Goal: Navigation & Orientation: Find specific page/section

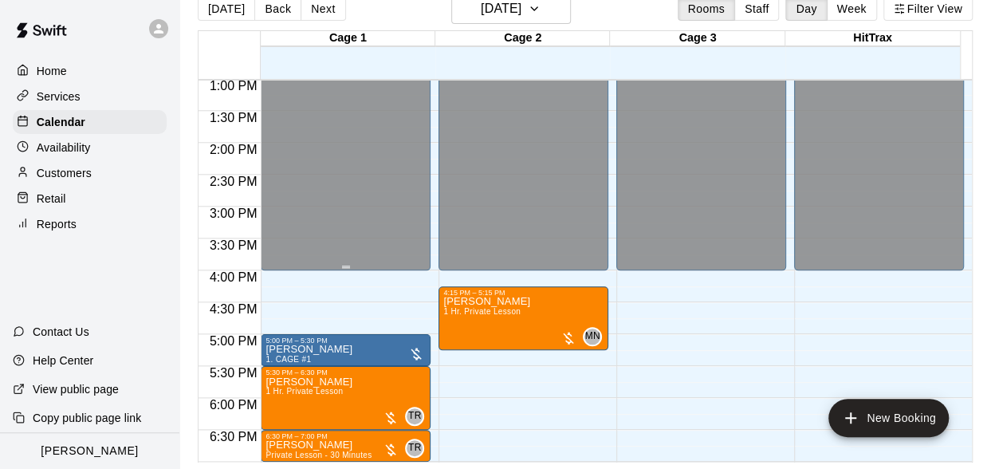
scroll to position [1037, 0]
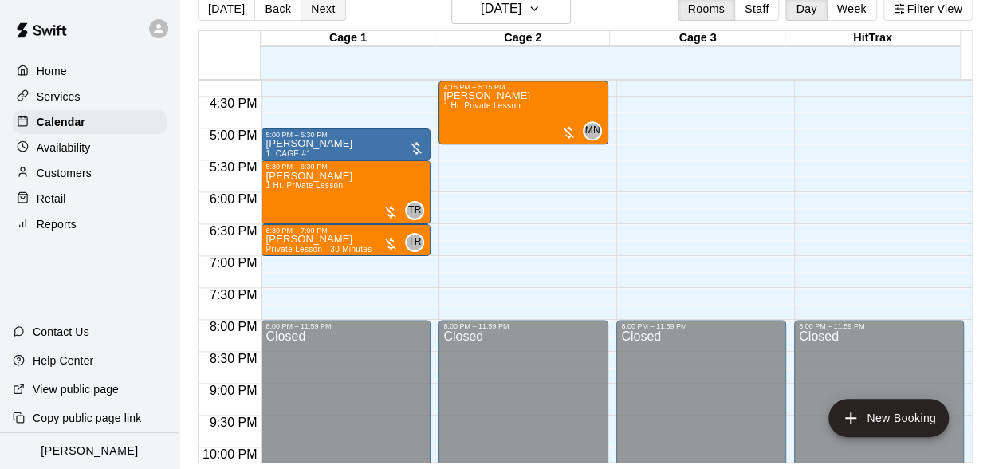
click at [313, 10] on button "Next" at bounding box center [323, 9] width 45 height 24
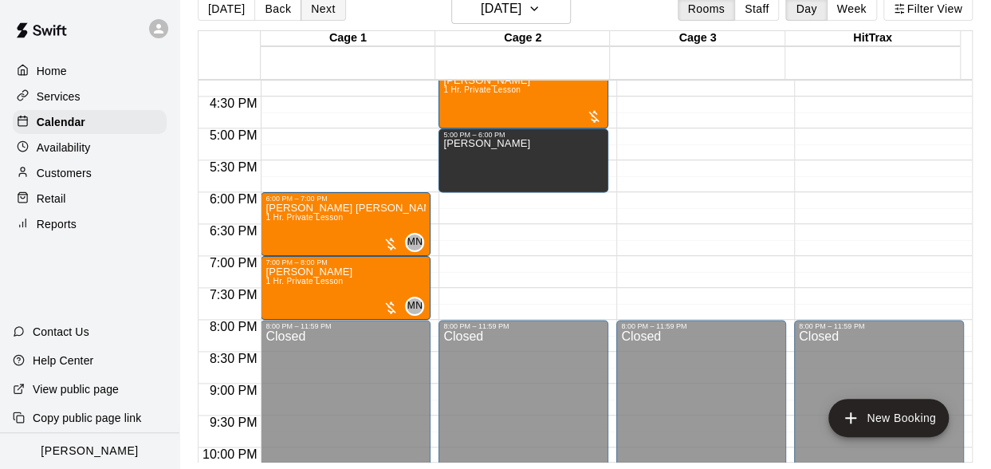
click at [313, 10] on button "Next" at bounding box center [323, 9] width 45 height 24
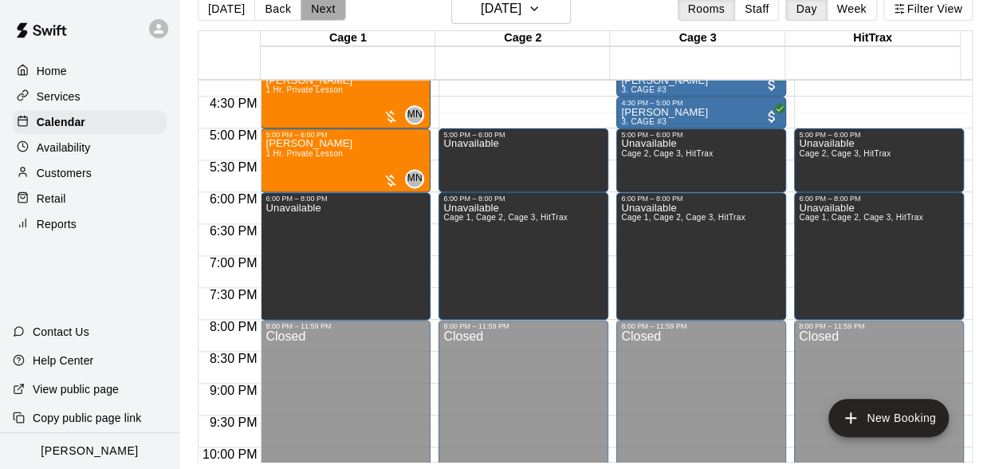
click at [314, 9] on button "Next" at bounding box center [323, 9] width 45 height 24
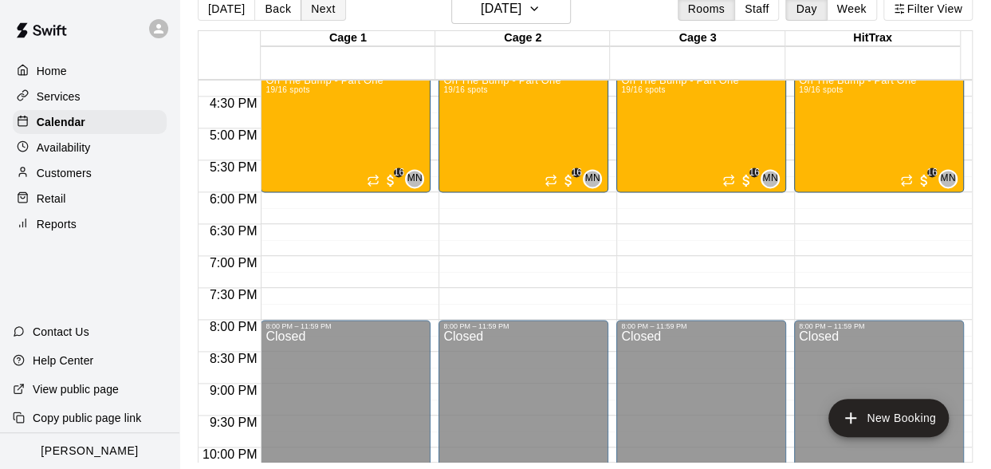
click at [311, 10] on button "Next" at bounding box center [323, 9] width 45 height 24
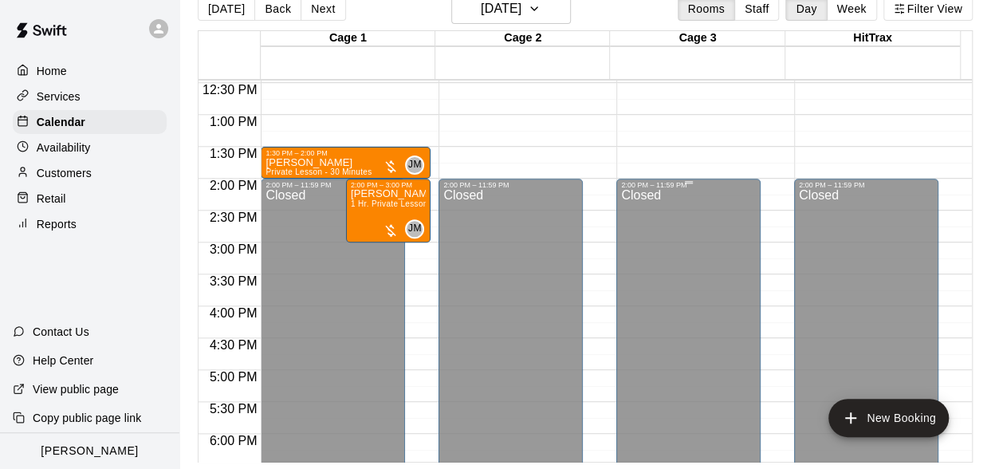
scroll to position [592, 0]
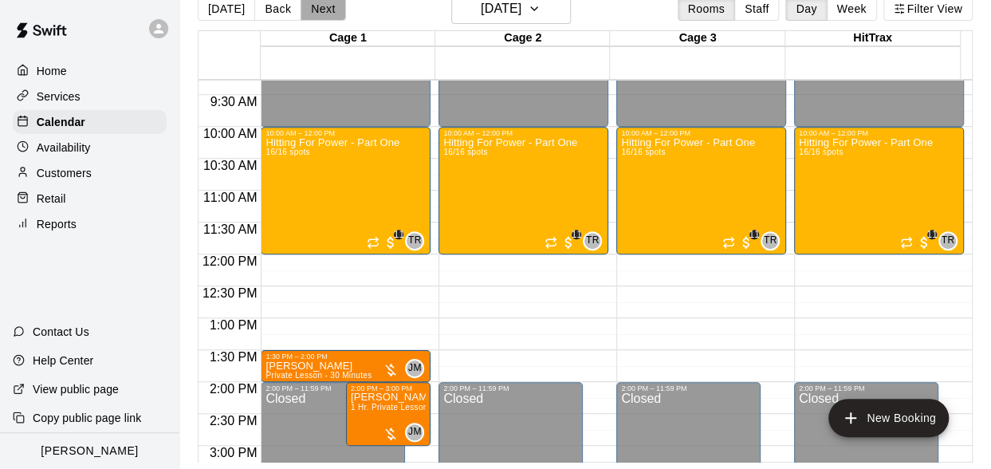
click at [311, 9] on button "Next" at bounding box center [323, 9] width 45 height 24
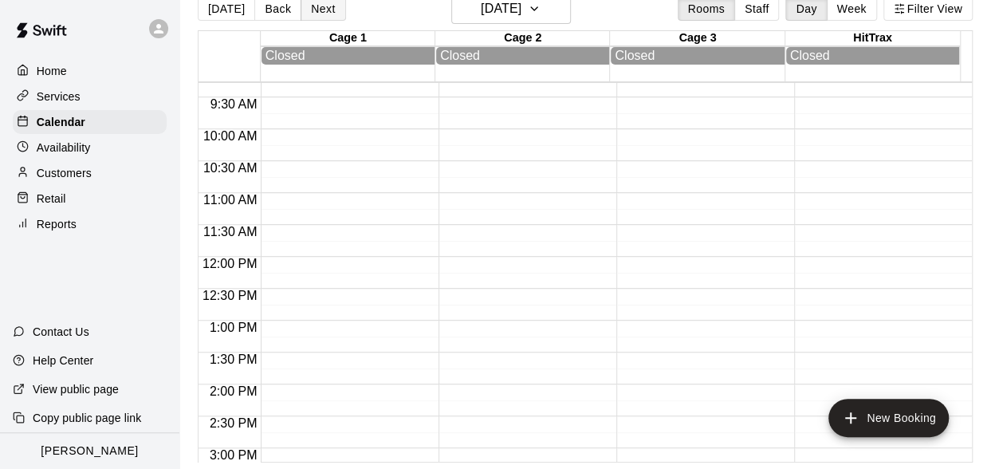
click at [336, 6] on button "Next" at bounding box center [323, 9] width 45 height 24
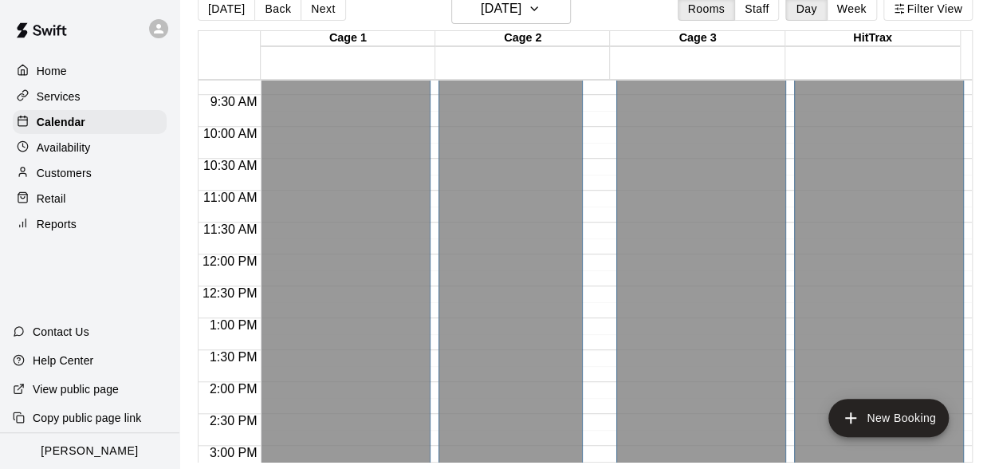
scroll to position [990, 0]
